Goal: Entertainment & Leisure: Consume media (video, audio)

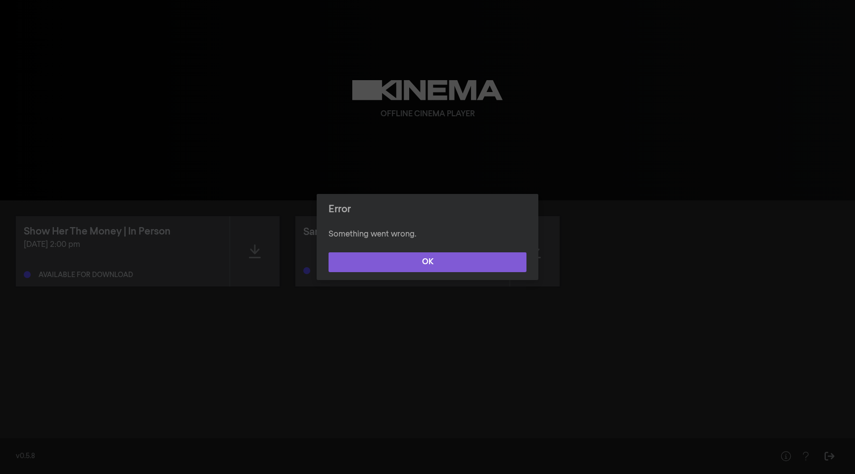
click at [369, 264] on button "OK" at bounding box center [428, 262] width 198 height 20
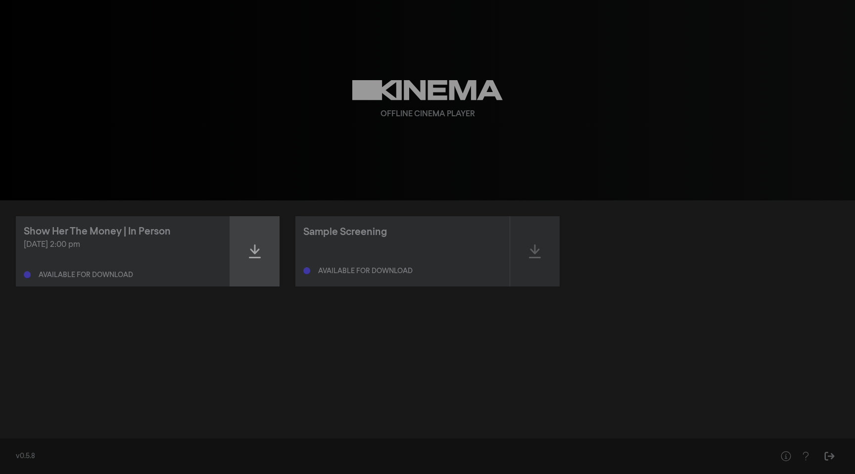
click at [242, 255] on div at bounding box center [254, 251] width 49 height 70
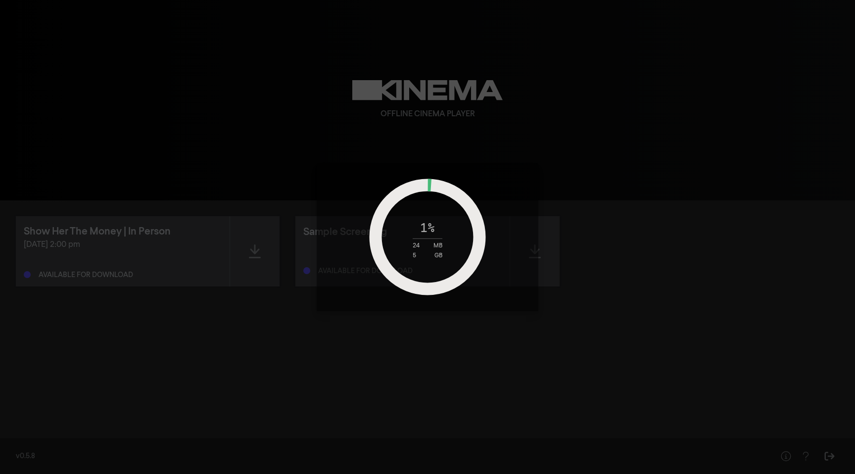
click at [150, 231] on div "1 % 24 MB 5 GB" at bounding box center [427, 237] width 855 height 474
click at [251, 119] on div "2 % 95 MB 5 GB" at bounding box center [427, 237] width 855 height 474
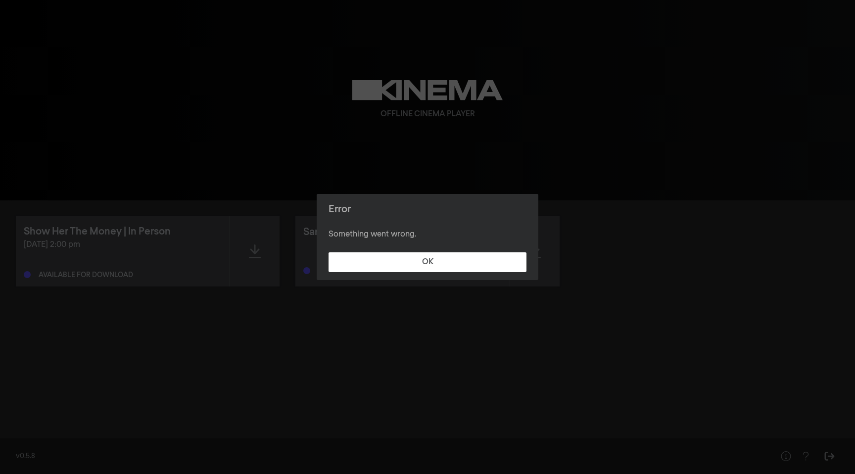
click at [458, 249] on footer "OK" at bounding box center [428, 262] width 222 height 36
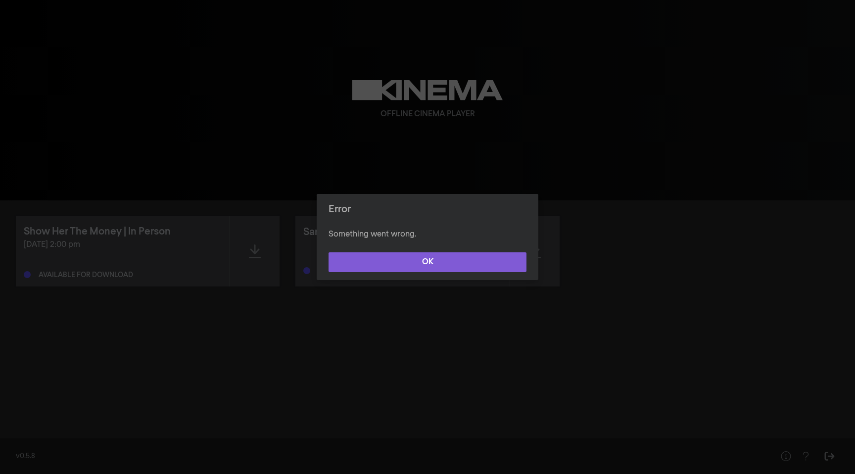
click at [451, 258] on button "OK" at bounding box center [428, 262] width 198 height 20
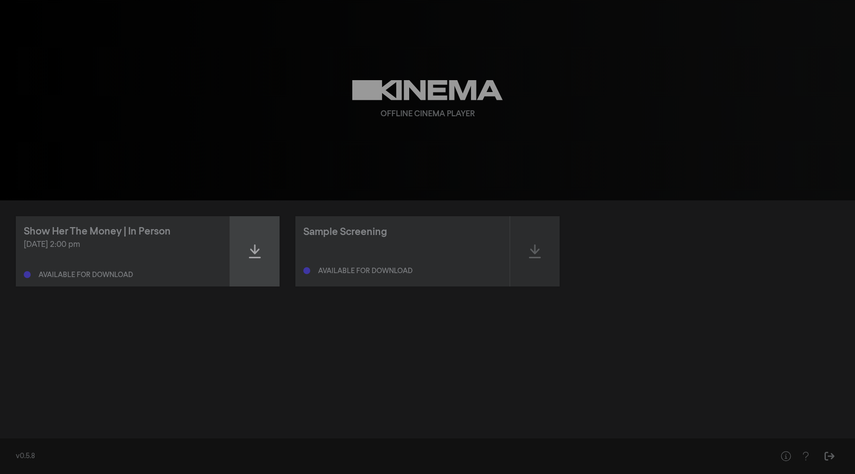
click at [240, 249] on div at bounding box center [254, 251] width 49 height 70
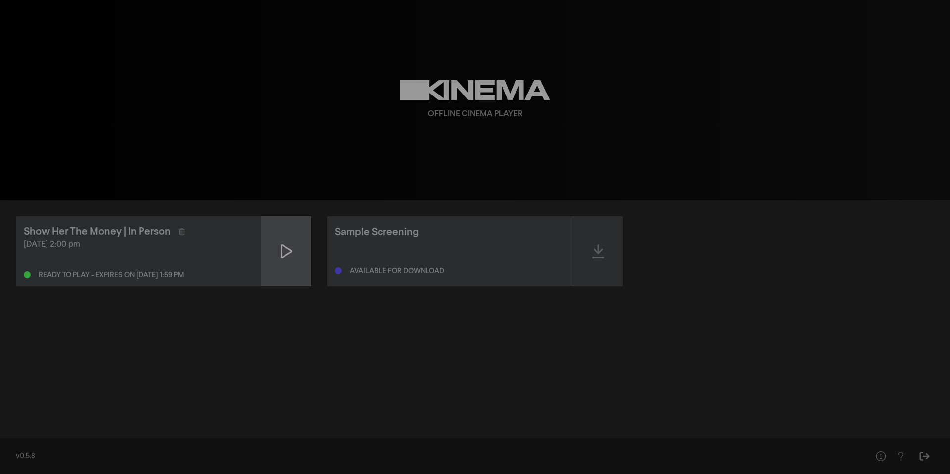
click at [281, 252] on icon at bounding box center [287, 251] width 12 height 14
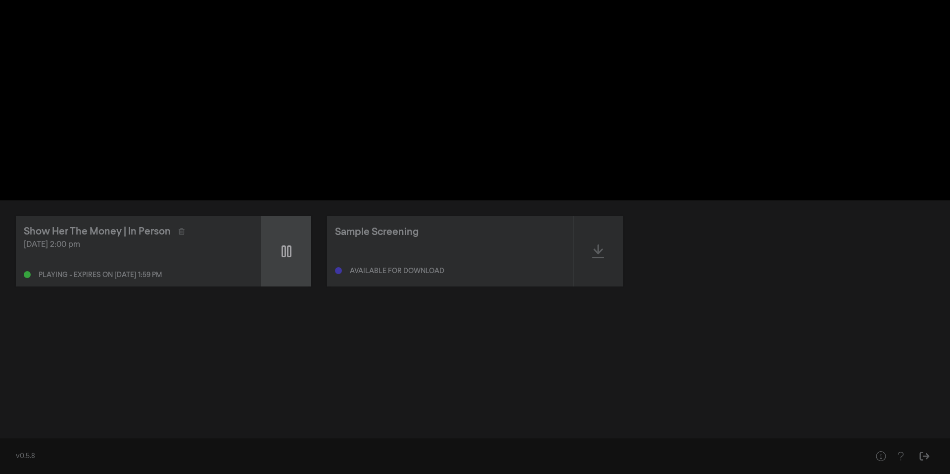
click at [288, 235] on div at bounding box center [286, 251] width 49 height 70
type input "0.960527"
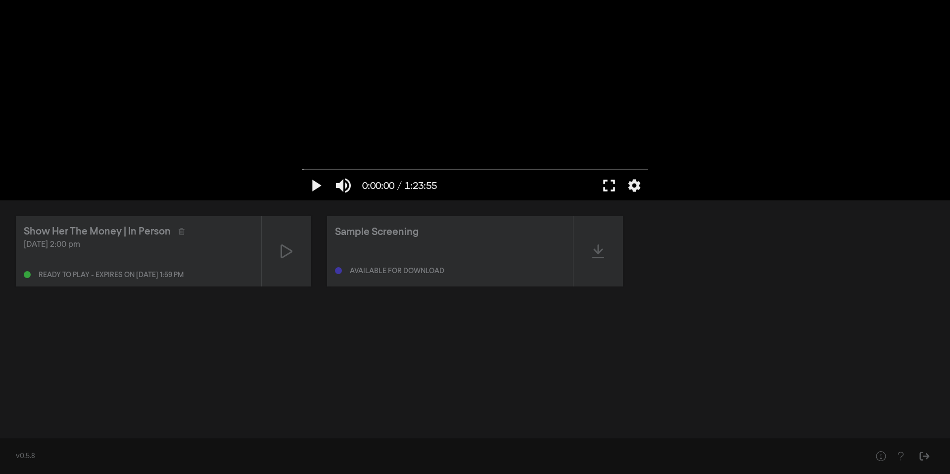
click at [615, 189] on button "fullscreen" at bounding box center [609, 186] width 28 height 30
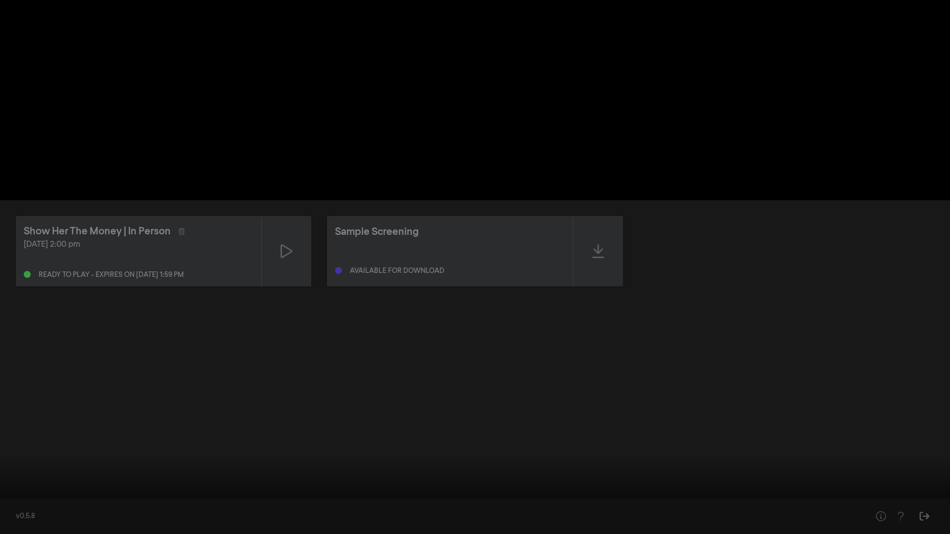
click at [855, 474] on button "fullscreen_exit" at bounding box center [906, 520] width 28 height 30
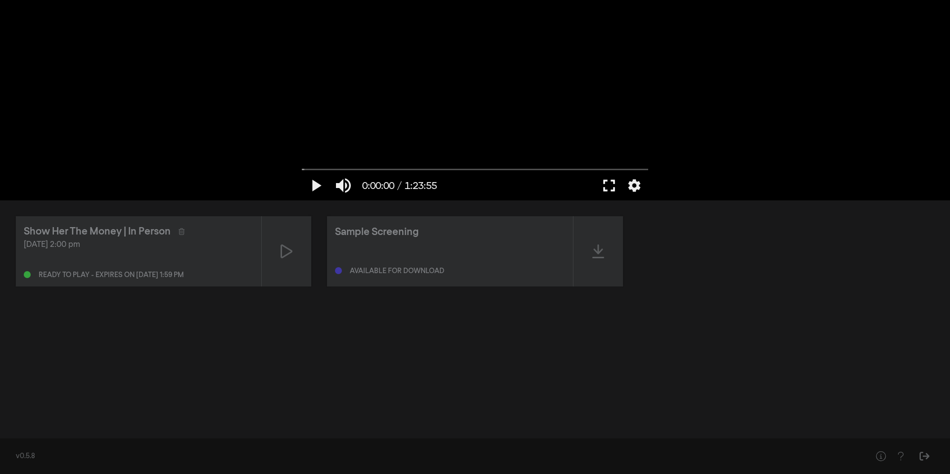
click at [614, 182] on button "fullscreen" at bounding box center [609, 186] width 28 height 30
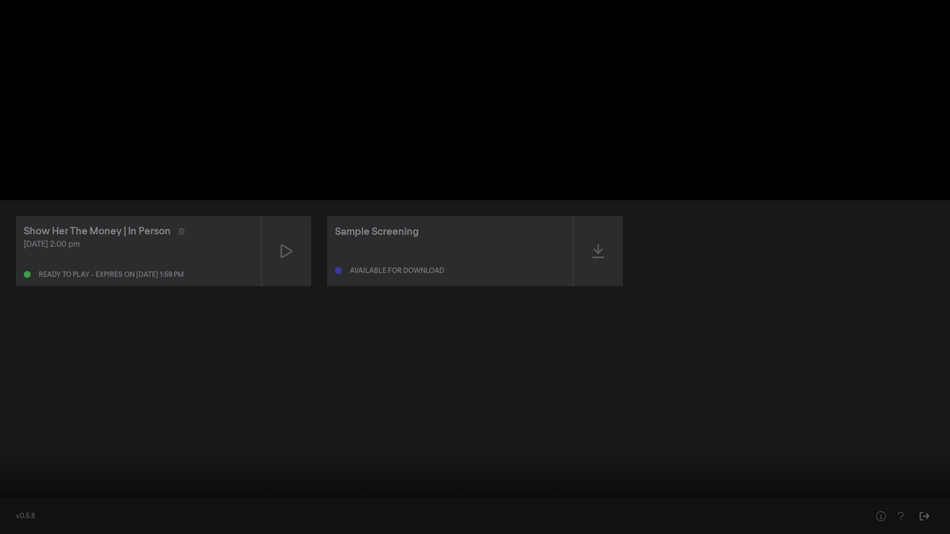
click at [15, 474] on button "play_arrow" at bounding box center [19, 520] width 28 height 30
click at [15, 474] on button "pause" at bounding box center [19, 520] width 28 height 30
drag, startPoint x: 9, startPoint y: 504, endPoint x: 0, endPoint y: 504, distance: 8.9
click at [5, 474] on input "Chercher" at bounding box center [475, 503] width 940 height 6
click at [855, 474] on button "settings" at bounding box center [931, 520] width 23 height 30
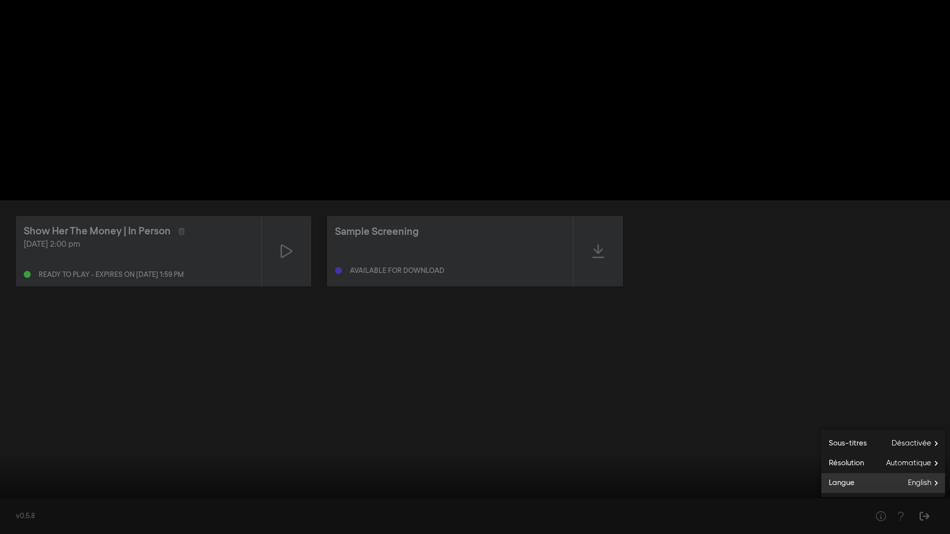
click at [847, 474] on span "Langue" at bounding box center [838, 483] width 33 height 11
click at [834, 464] on icon "arrow_back" at bounding box center [832, 469] width 20 height 10
click at [855, 456] on label "Résolution Automatique" at bounding box center [884, 464] width 124 height 20
click at [846, 472] on span "1080p" at bounding box center [851, 471] width 20 height 11
type input "0.083416"
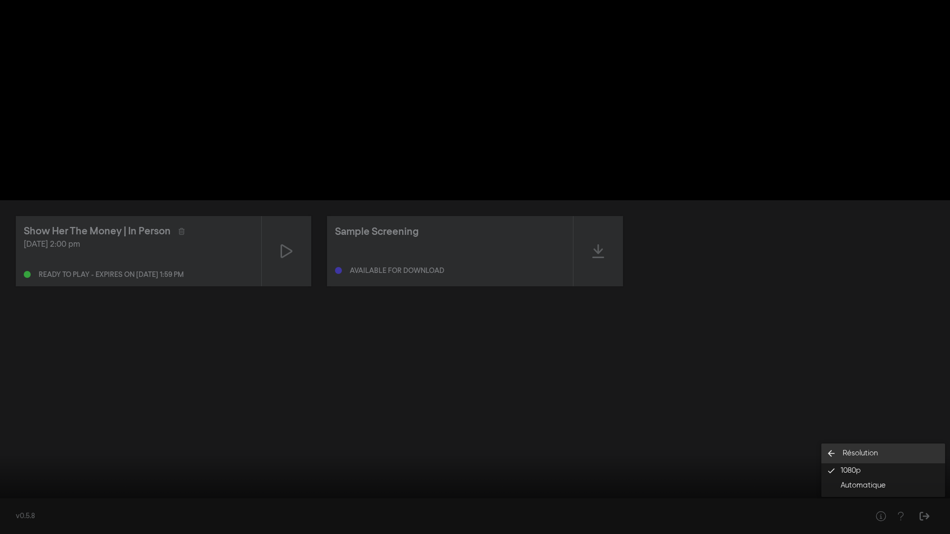
click at [831, 452] on icon "arrow_back" at bounding box center [832, 454] width 20 height 10
click at [855, 440] on label "Sous-titres Désactivée" at bounding box center [884, 444] width 124 height 20
click at [855, 470] on button "English" at bounding box center [884, 471] width 124 height 15
click at [829, 450] on icon "arrow_back" at bounding box center [832, 454] width 20 height 10
click button "closed_caption Sous-titres English" at bounding box center [884, 444] width 124 height 20
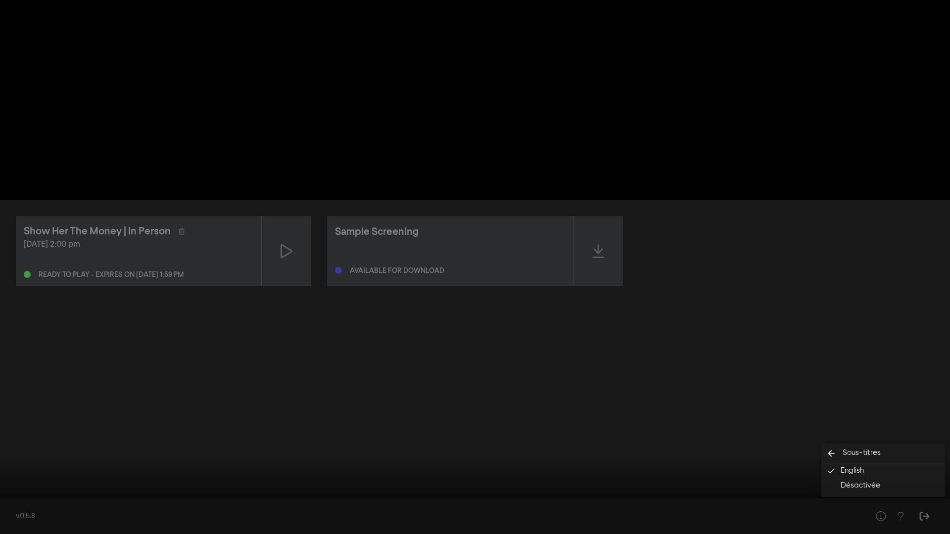
click at [541, 99] on div at bounding box center [475, 267] width 950 height 534
click at [467, 167] on div at bounding box center [475, 267] width 950 height 534
type input "5.68345"
